Goal: Task Accomplishment & Management: Manage account settings

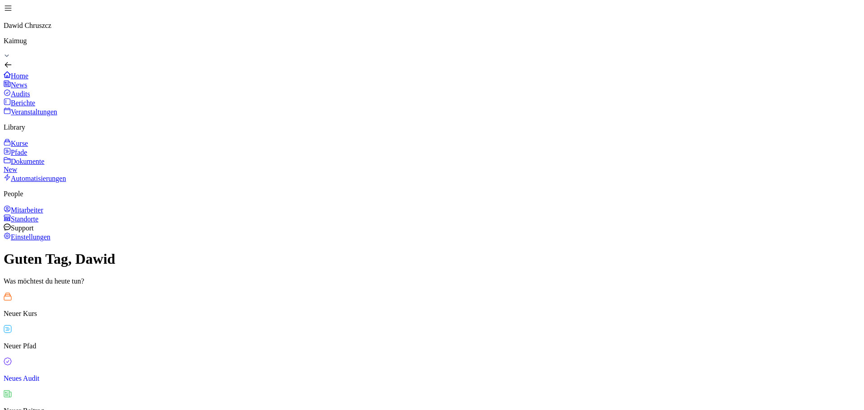
click at [40, 143] on div "Kurse" at bounding box center [432, 143] width 857 height 9
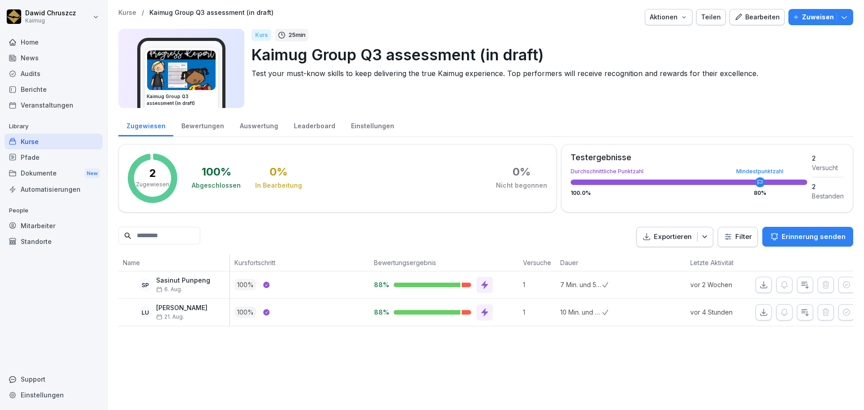
click at [738, 19] on icon "button" at bounding box center [738, 17] width 8 height 8
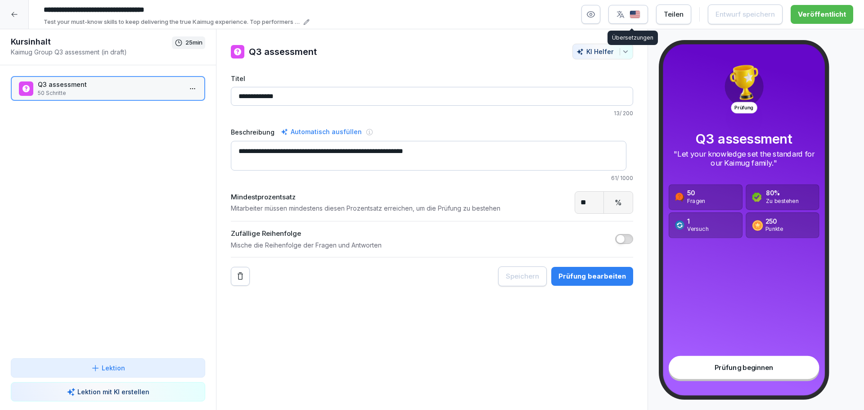
click at [634, 13] on img "button" at bounding box center [634, 14] width 11 height 9
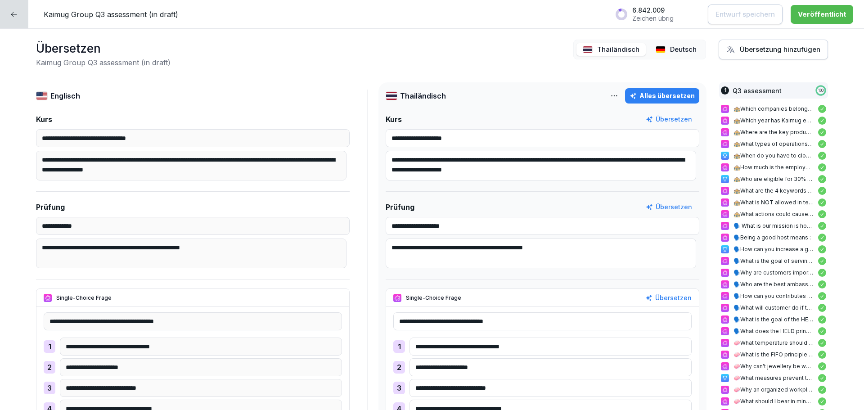
click at [670, 52] on p "Deutsch" at bounding box center [683, 50] width 27 height 10
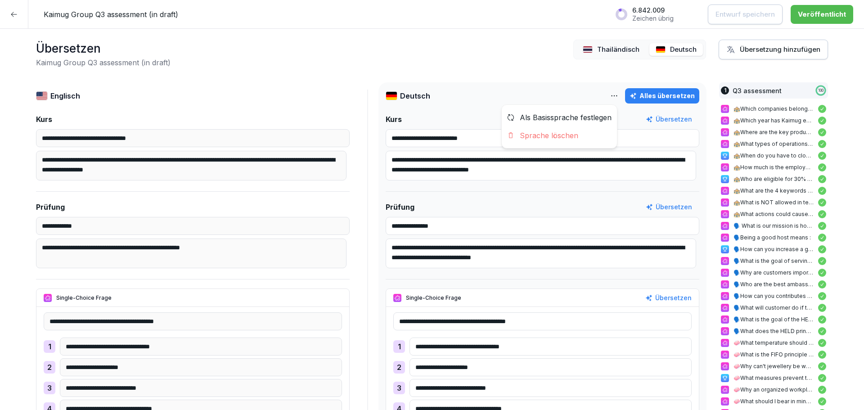
click at [611, 93] on html "**********" at bounding box center [432, 205] width 864 height 410
click at [570, 113] on div "Als Basissprache festlegen" at bounding box center [559, 117] width 115 height 18
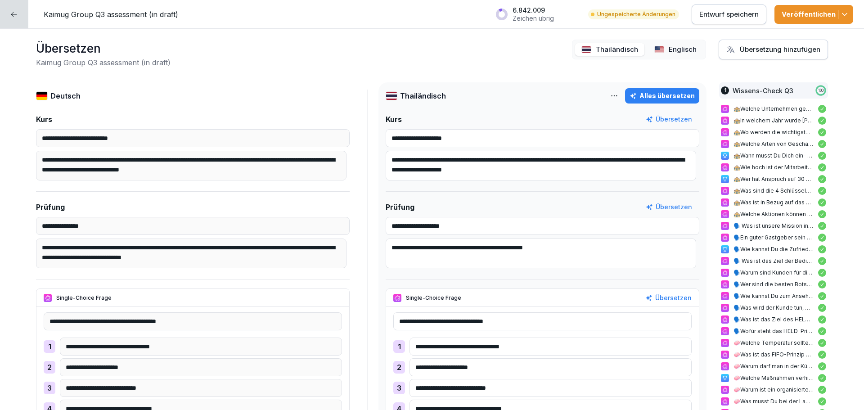
click at [804, 12] on div "Veröffentlichen" at bounding box center [814, 14] width 64 height 10
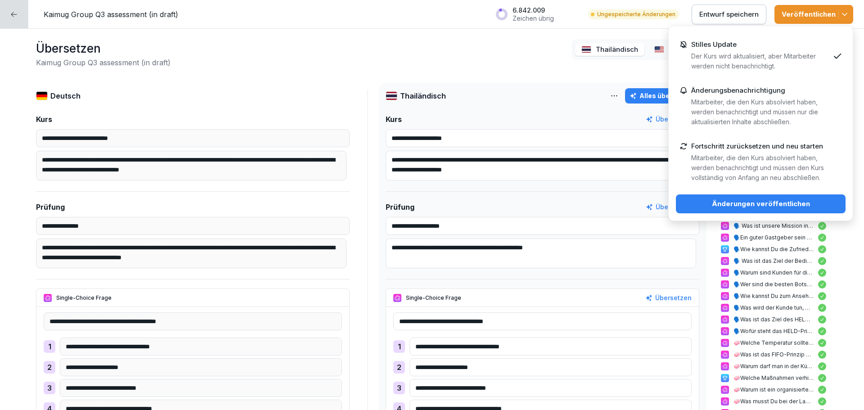
click at [777, 200] on div "Änderungen veröffentlichen" at bounding box center [760, 204] width 155 height 10
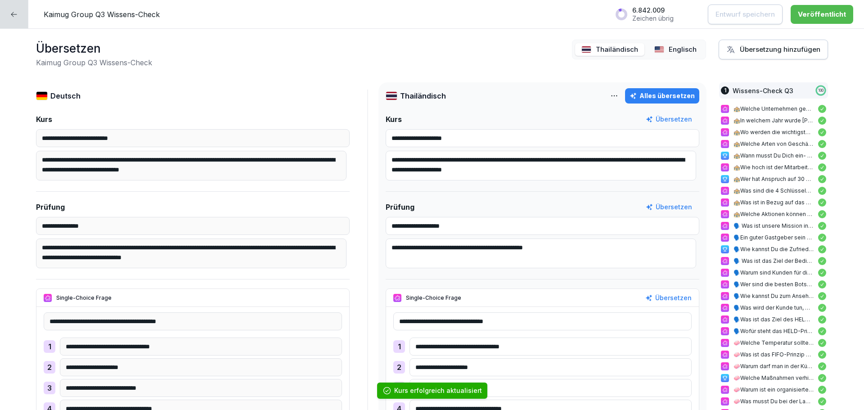
click at [18, 13] on div at bounding box center [14, 14] width 28 height 28
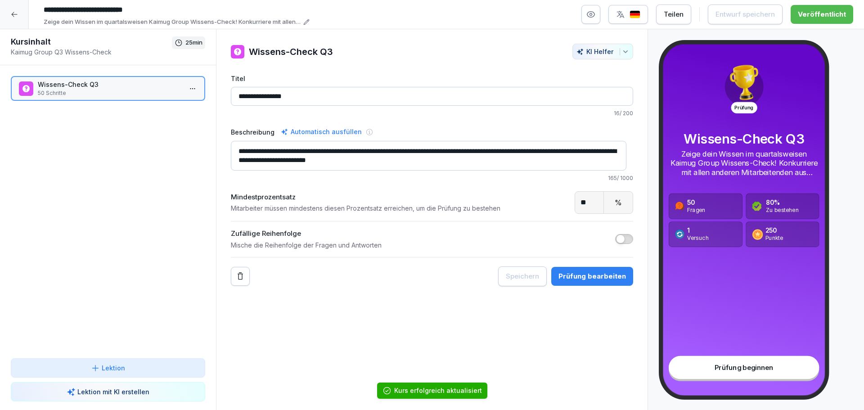
click at [20, 14] on div at bounding box center [14, 14] width 29 height 29
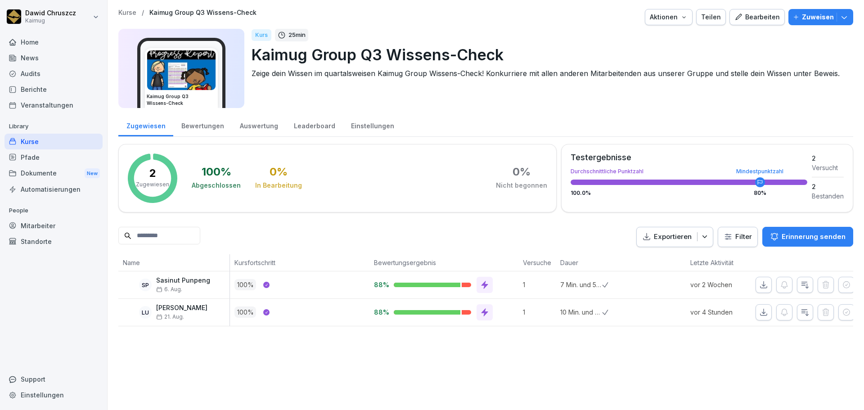
drag, startPoint x: 589, startPoint y: 305, endPoint x: 548, endPoint y: 283, distance: 46.1
click at [548, 283] on tbody "SP Sasinut Punpeng 6. Aug. 100 % 88% 1 7 Min. und 58 Sek. vor 2 Wochen LU Lena …" at bounding box center [485, 298] width 735 height 55
click at [631, 309] on div at bounding box center [623, 312] width 42 height 27
click at [803, 316] on icon "button" at bounding box center [804, 312] width 9 height 9
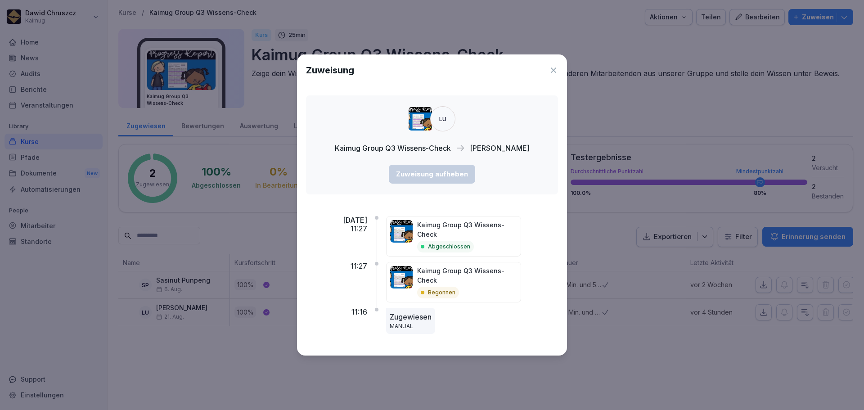
click at [491, 282] on p "Kaimug Group Q3 Wissens-Check" at bounding box center [467, 275] width 100 height 19
click at [470, 243] on p "Abgeschlossen" at bounding box center [449, 247] width 42 height 8
click at [483, 285] on div "Kaimug Group Q3 Wissens-Check Begonnen" at bounding box center [467, 282] width 100 height 32
click at [423, 317] on p "Zugewiesen" at bounding box center [411, 316] width 42 height 11
click at [554, 69] on icon at bounding box center [553, 69] width 5 height 5
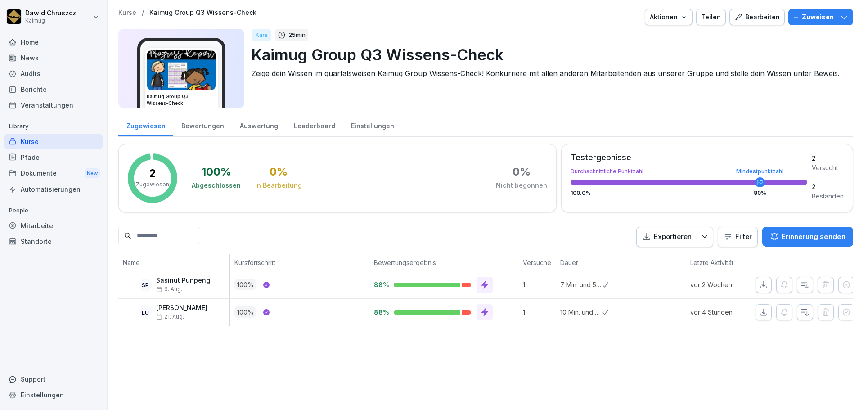
click at [203, 129] on div "Bewertungen" at bounding box center [202, 124] width 58 height 23
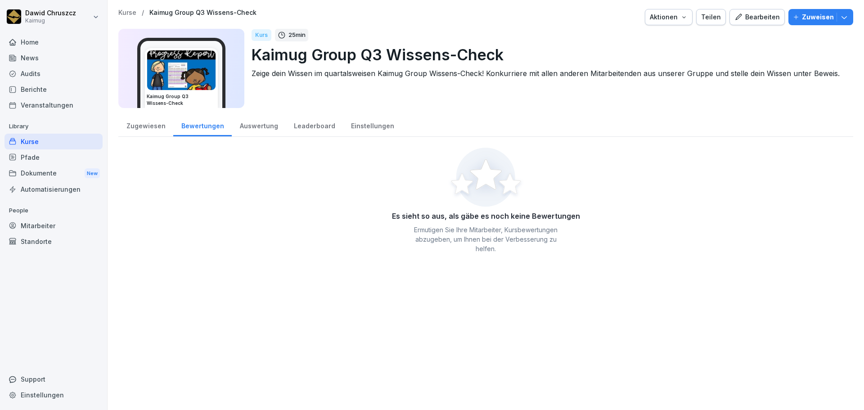
click at [256, 126] on div "Auswertung" at bounding box center [259, 124] width 54 height 23
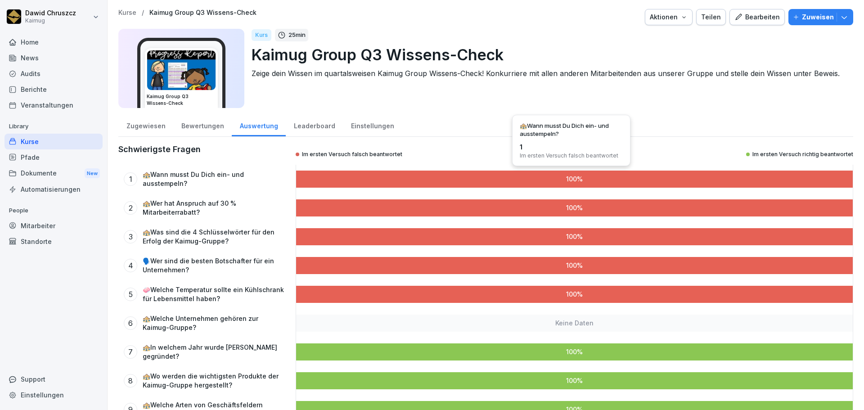
click at [394, 175] on div at bounding box center [574, 179] width 557 height 17
click at [244, 171] on div "1 🏤Wann musst Du Dich ein- und ausstempeln?" at bounding box center [205, 179] width 162 height 18
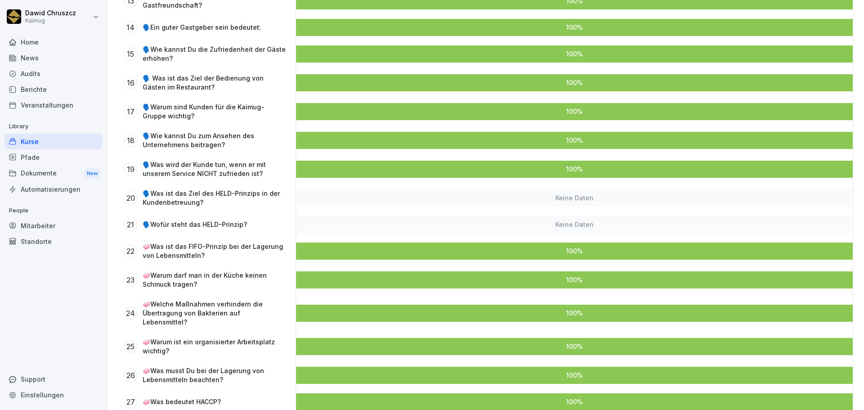
scroll to position [585, 0]
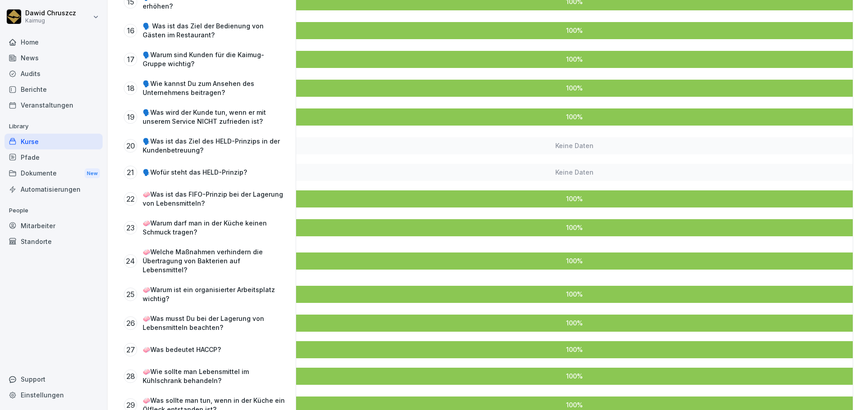
click at [550, 137] on div "Keine Daten" at bounding box center [574, 145] width 557 height 17
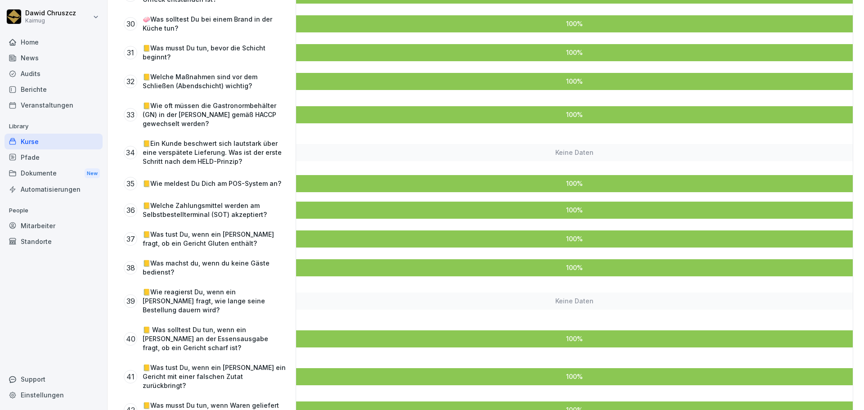
scroll to position [981, 0]
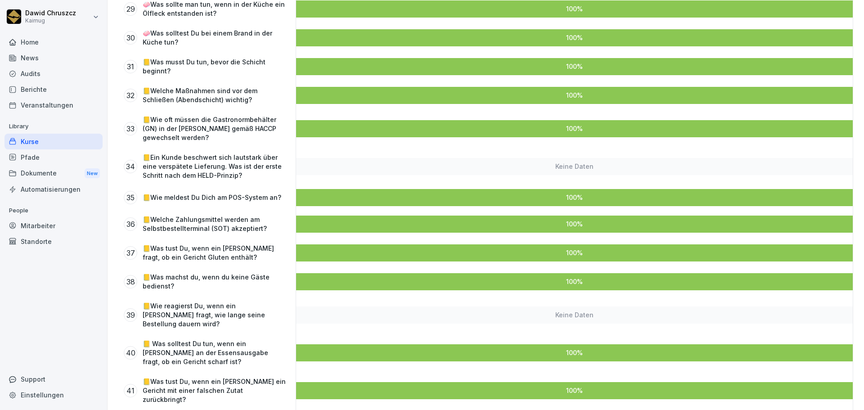
click at [568, 306] on div "Keine Daten" at bounding box center [574, 314] width 557 height 17
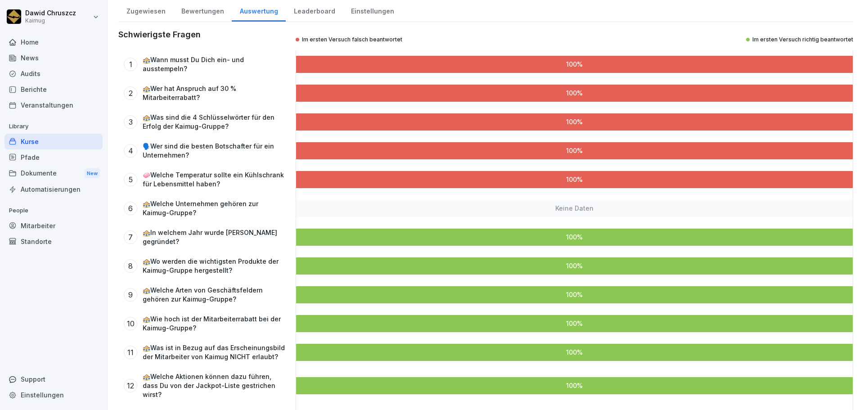
scroll to position [0, 0]
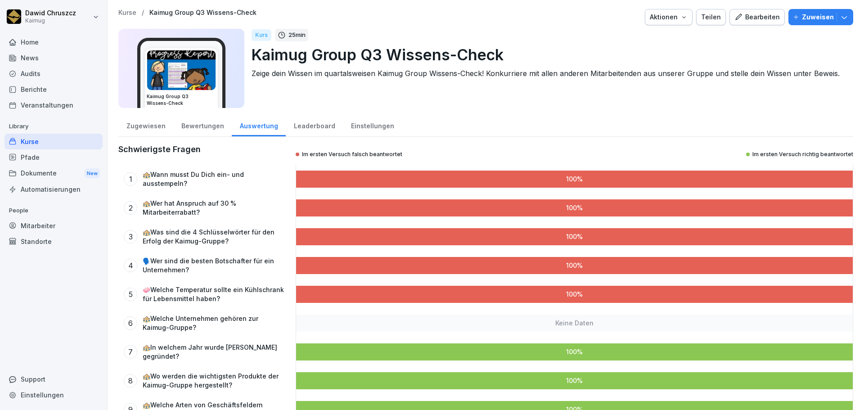
click at [294, 119] on div "Leaderboard" at bounding box center [314, 124] width 57 height 23
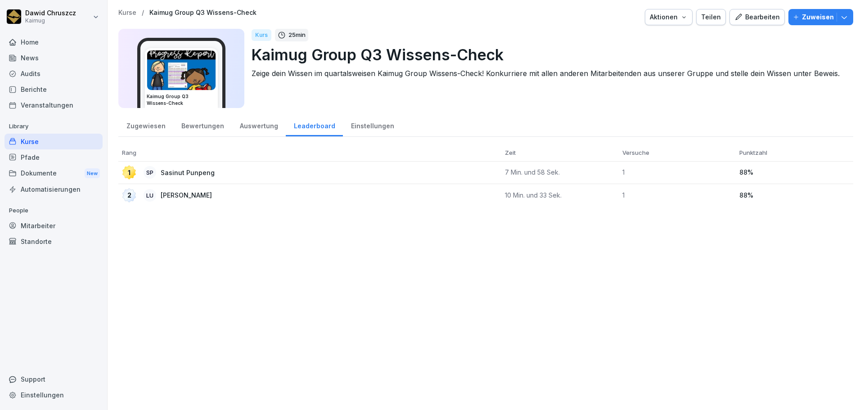
click at [371, 128] on div "Einstellungen" at bounding box center [372, 124] width 59 height 23
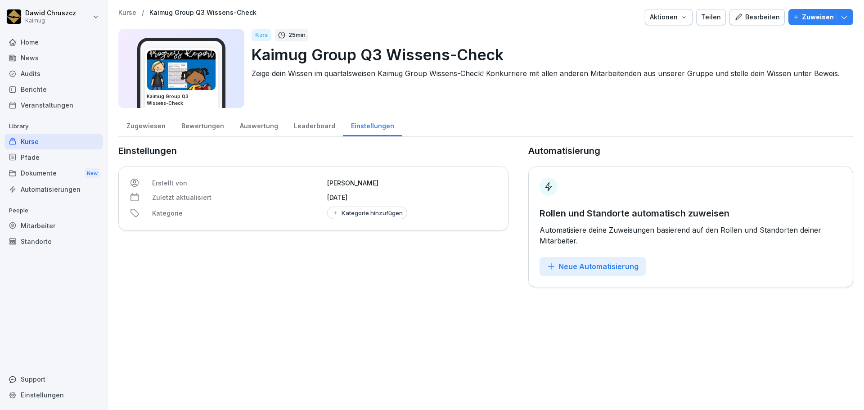
click at [299, 126] on div "Leaderboard" at bounding box center [314, 124] width 57 height 23
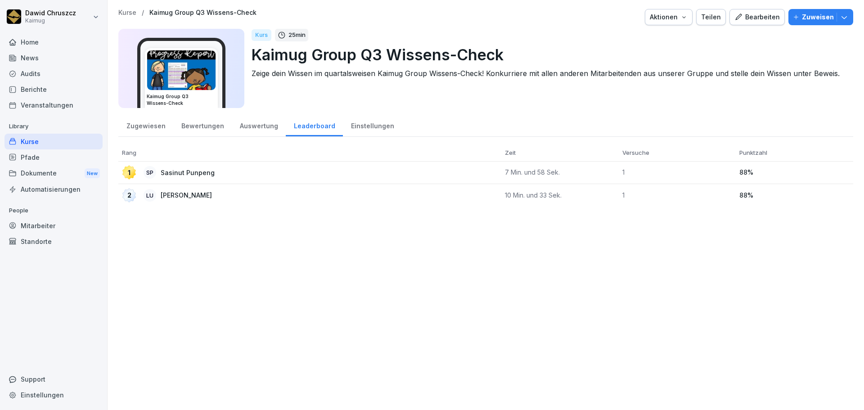
click at [256, 125] on div "Auswertung" at bounding box center [259, 124] width 54 height 23
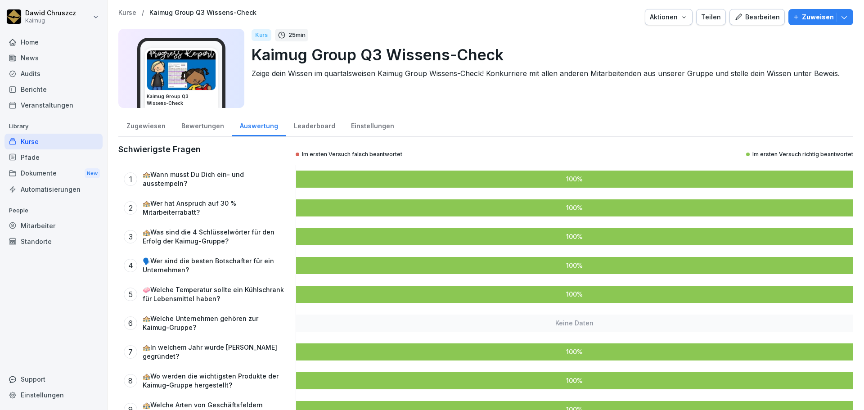
click at [197, 125] on div "Bewertungen" at bounding box center [202, 124] width 58 height 23
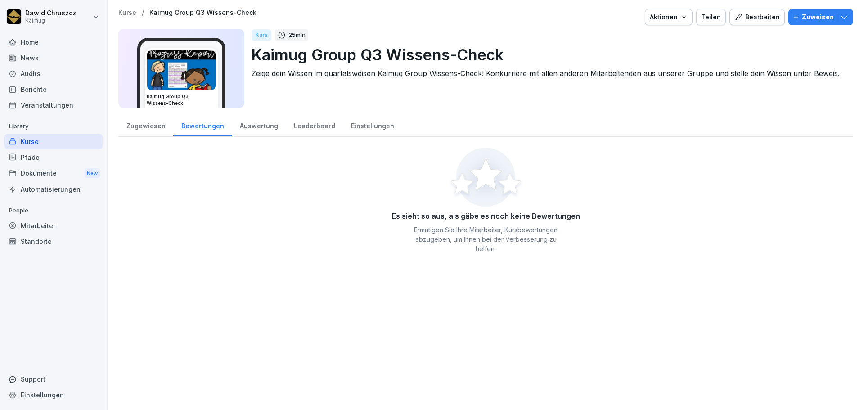
click at [142, 125] on div "Zugewiesen" at bounding box center [145, 124] width 55 height 23
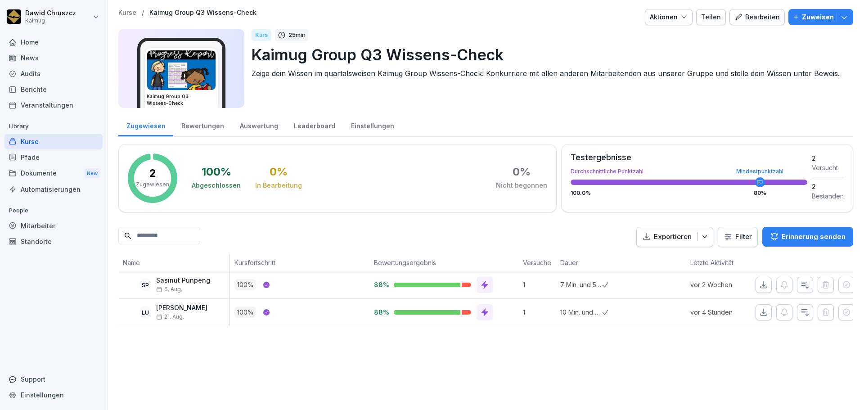
click at [747, 19] on div "Bearbeiten" at bounding box center [756, 17] width 45 height 10
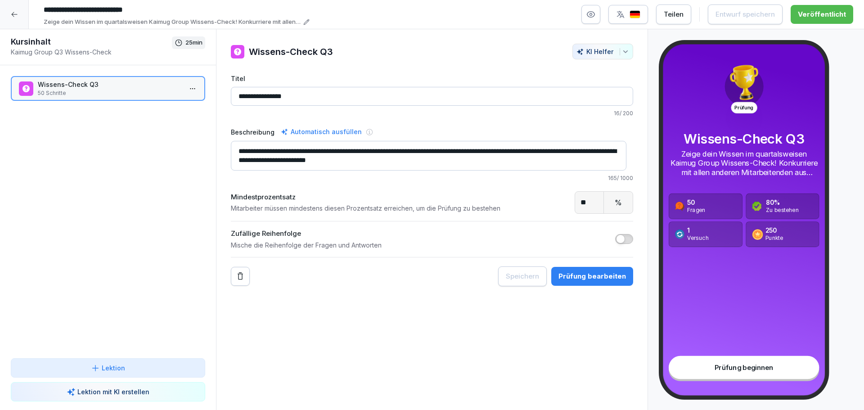
click at [13, 15] on icon at bounding box center [14, 14] width 7 height 7
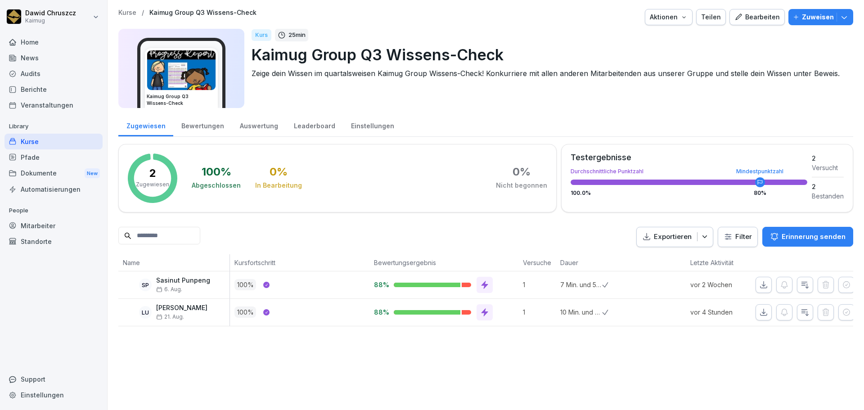
scroll to position [0, 7]
click at [810, 13] on p "Zuweisen" at bounding box center [818, 17] width 32 height 10
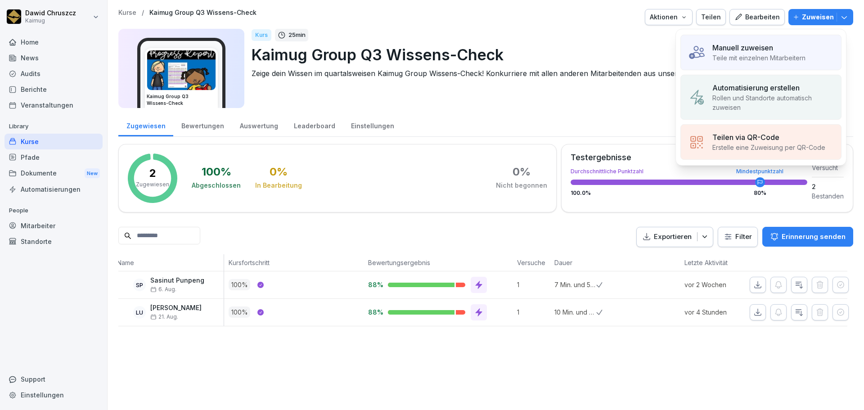
click at [756, 55] on p "Teile mit einzelnen Mitarbeitern" at bounding box center [758, 57] width 93 height 9
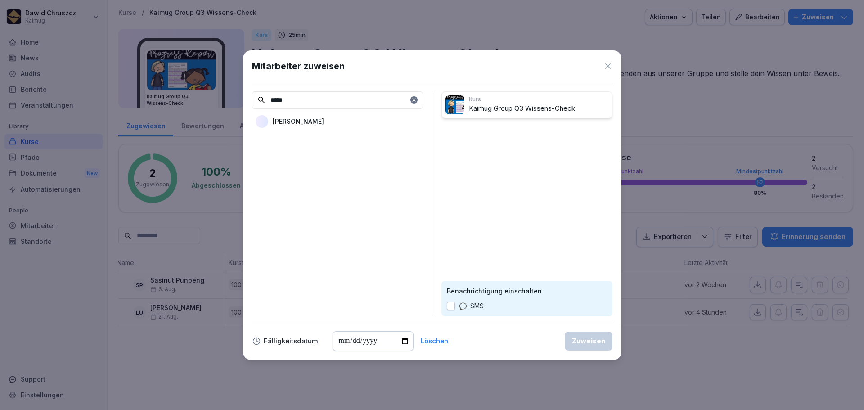
click at [324, 121] on p "Bernd Ungewitter" at bounding box center [298, 121] width 51 height 9
drag, startPoint x: 304, startPoint y: 102, endPoint x: 260, endPoint y: 103, distance: 43.7
click at [260, 103] on div "*****" at bounding box center [337, 100] width 171 height 18
type input "*******"
click at [313, 123] on p "Natalie Jiranontachok" at bounding box center [298, 121] width 51 height 9
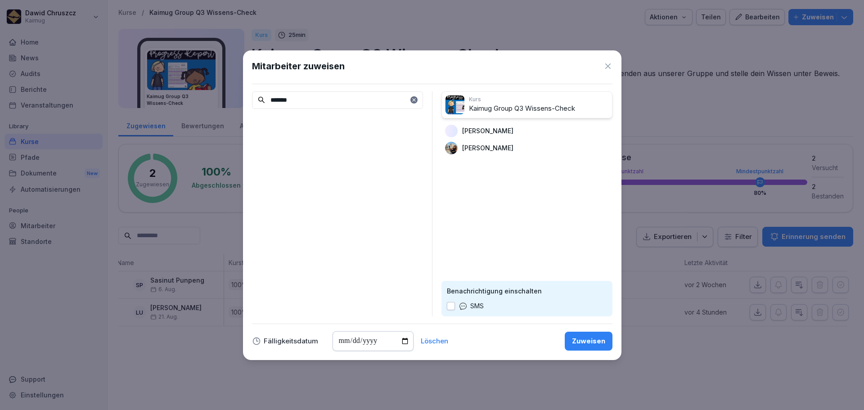
click at [602, 338] on div "Zuweisen" at bounding box center [588, 341] width 33 height 10
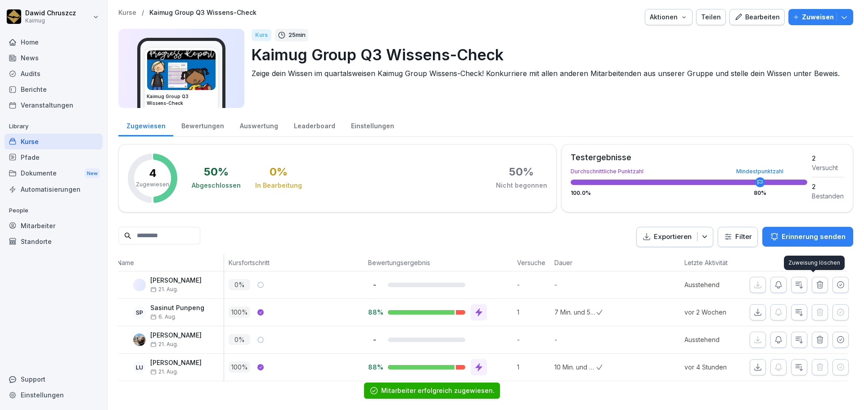
click at [819, 283] on button "button" at bounding box center [820, 285] width 16 height 16
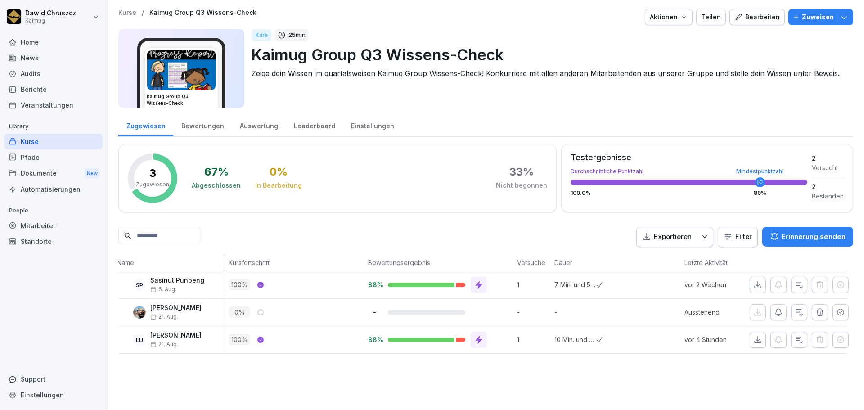
click at [809, 14] on p "Zuweisen" at bounding box center [818, 17] width 32 height 10
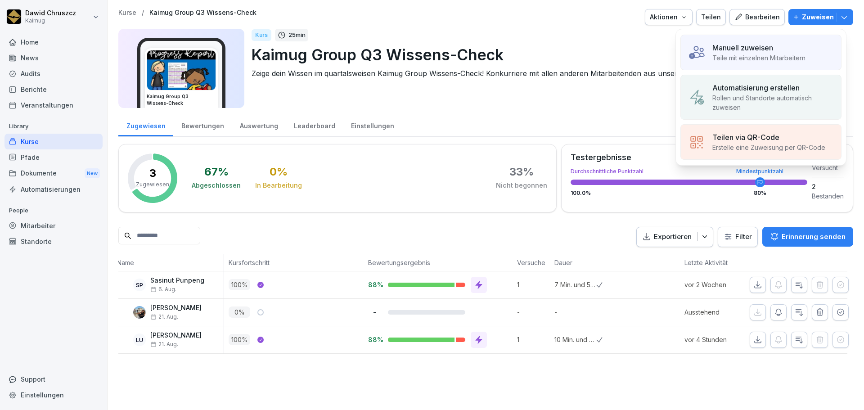
click at [748, 50] on p "Manuell zuweisen" at bounding box center [742, 47] width 61 height 11
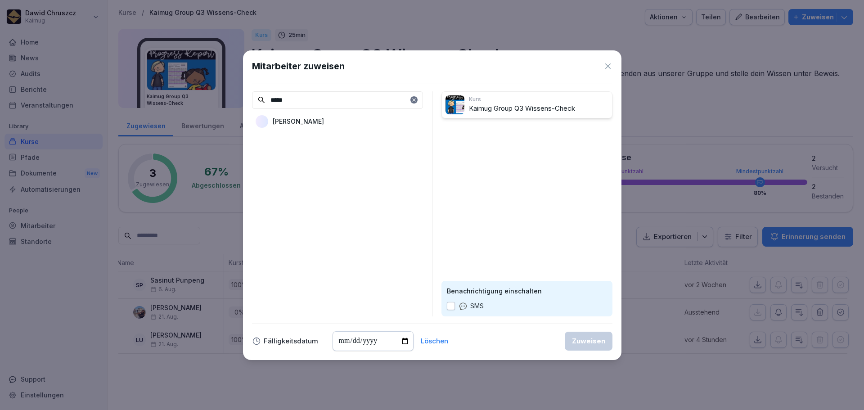
type input "*****"
click at [355, 121] on div "Bernd Ungewitter" at bounding box center [337, 121] width 171 height 16
click at [597, 337] on div "Zuweisen" at bounding box center [588, 341] width 33 height 10
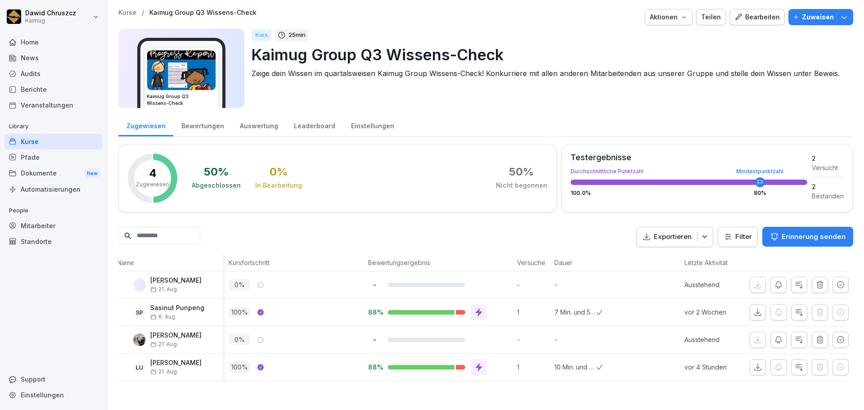
scroll to position [0, 0]
drag, startPoint x: 193, startPoint y: 124, endPoint x: 199, endPoint y: 124, distance: 5.4
click at [193, 124] on div "Bewertungen" at bounding box center [202, 124] width 58 height 23
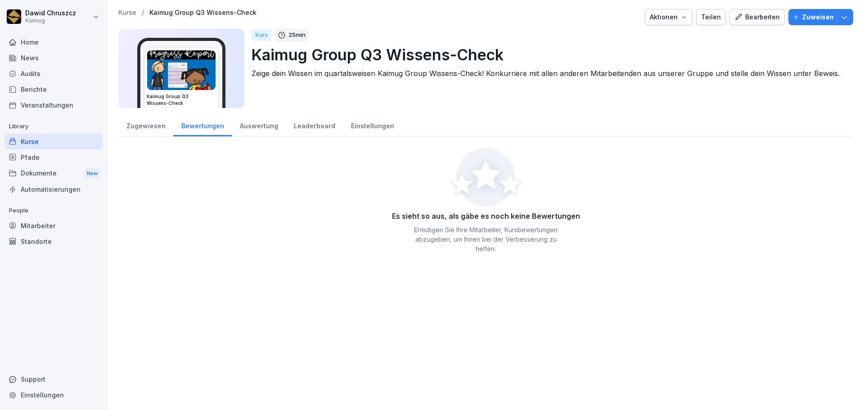
click at [243, 126] on div "Auswertung" at bounding box center [259, 124] width 54 height 23
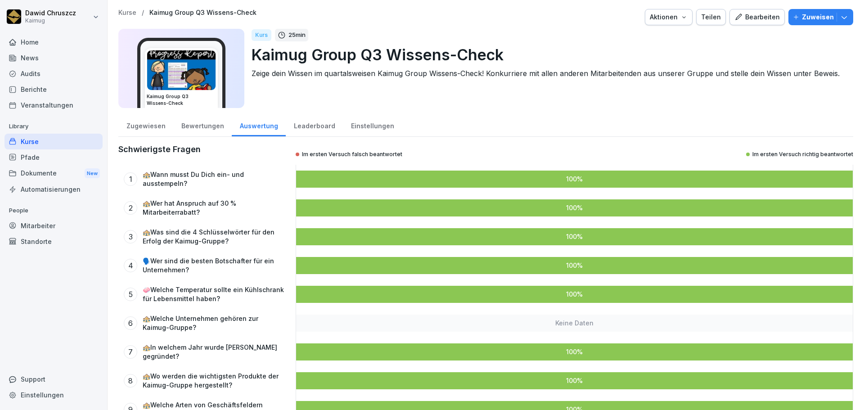
click at [153, 126] on div "Zugewiesen" at bounding box center [145, 124] width 55 height 23
